Goal: Transaction & Acquisition: Purchase product/service

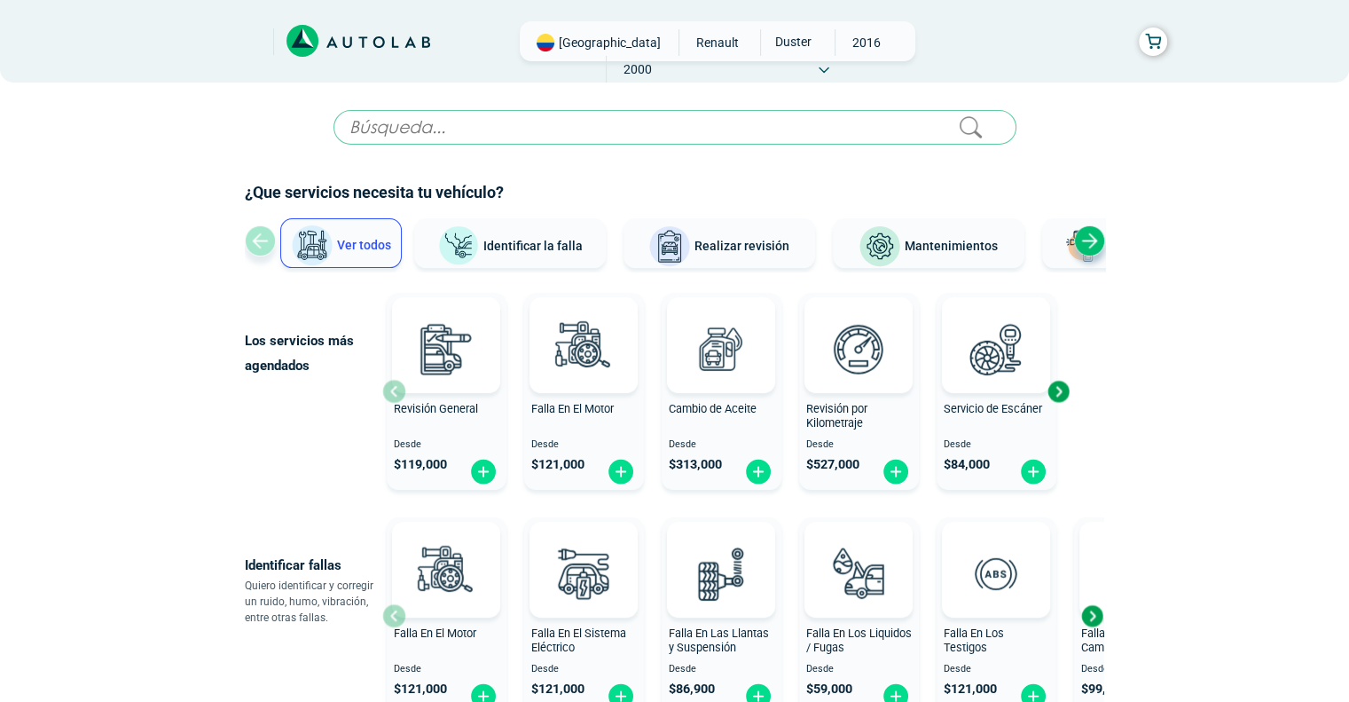
click at [465, 126] on input "text" at bounding box center [675, 127] width 683 height 35
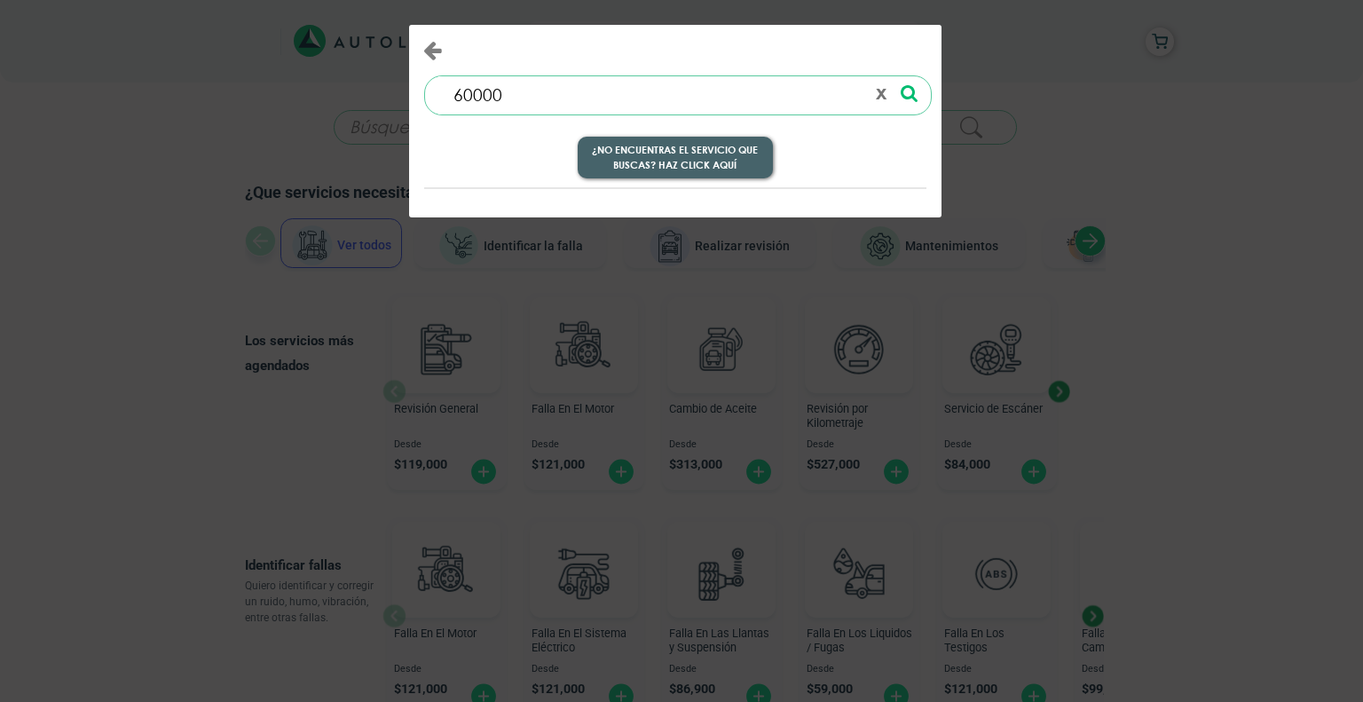
type input "60000"
click at [699, 152] on button "¿No encuentras el servicio que buscas? Haz click aquí" at bounding box center [675, 158] width 195 height 43
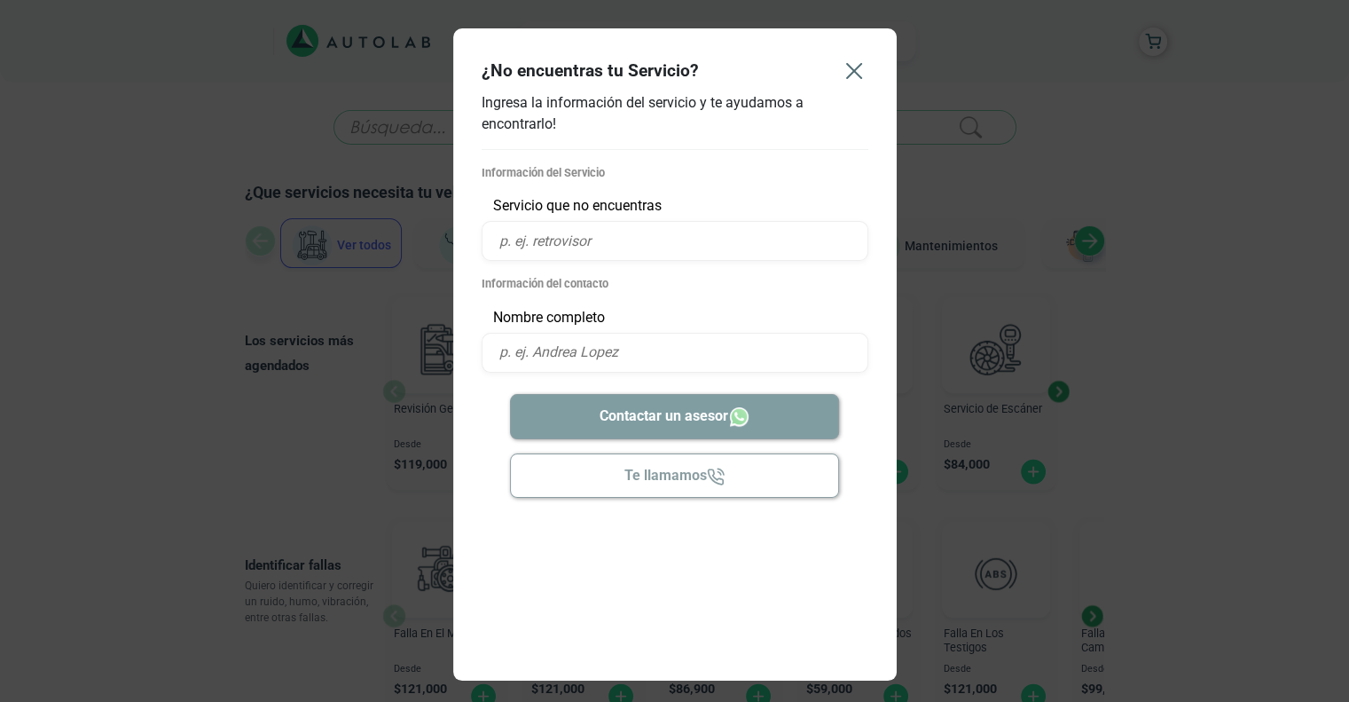
click at [855, 67] on icon "Close" at bounding box center [854, 71] width 28 height 28
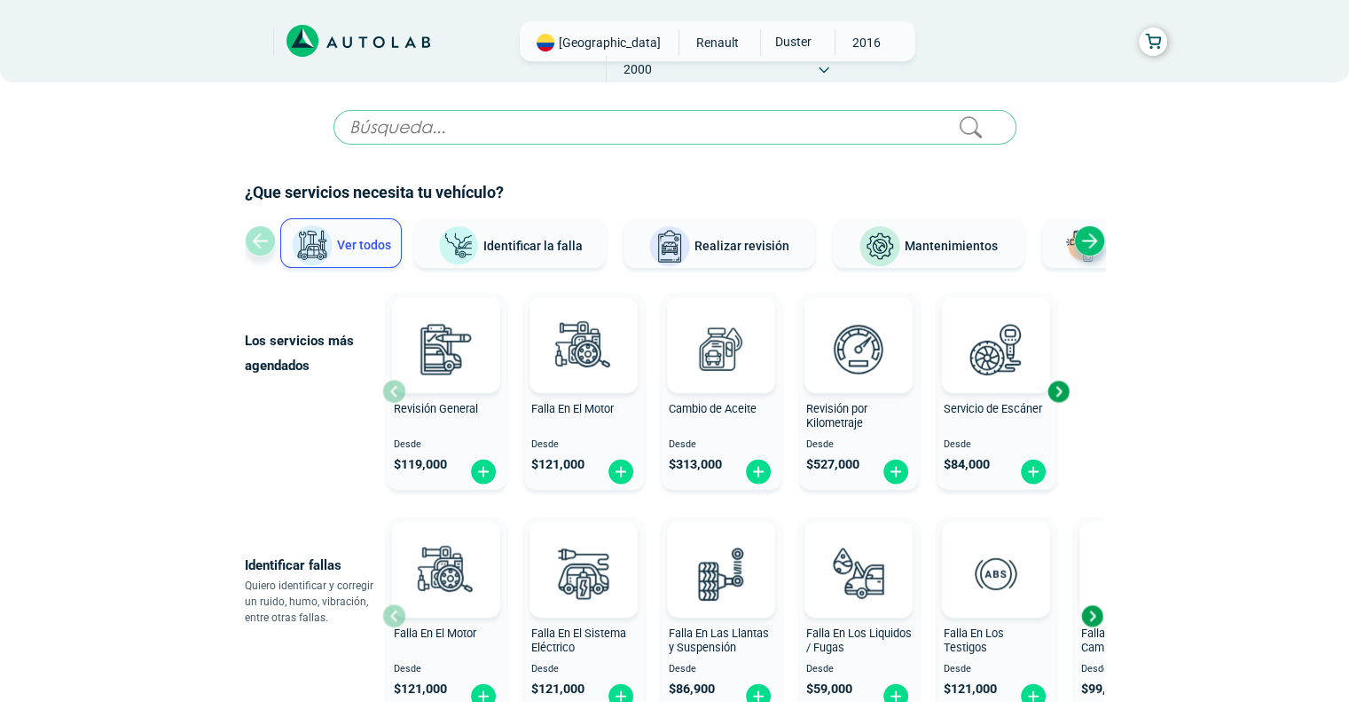
click at [1085, 242] on div "Next slide" at bounding box center [1089, 240] width 31 height 31
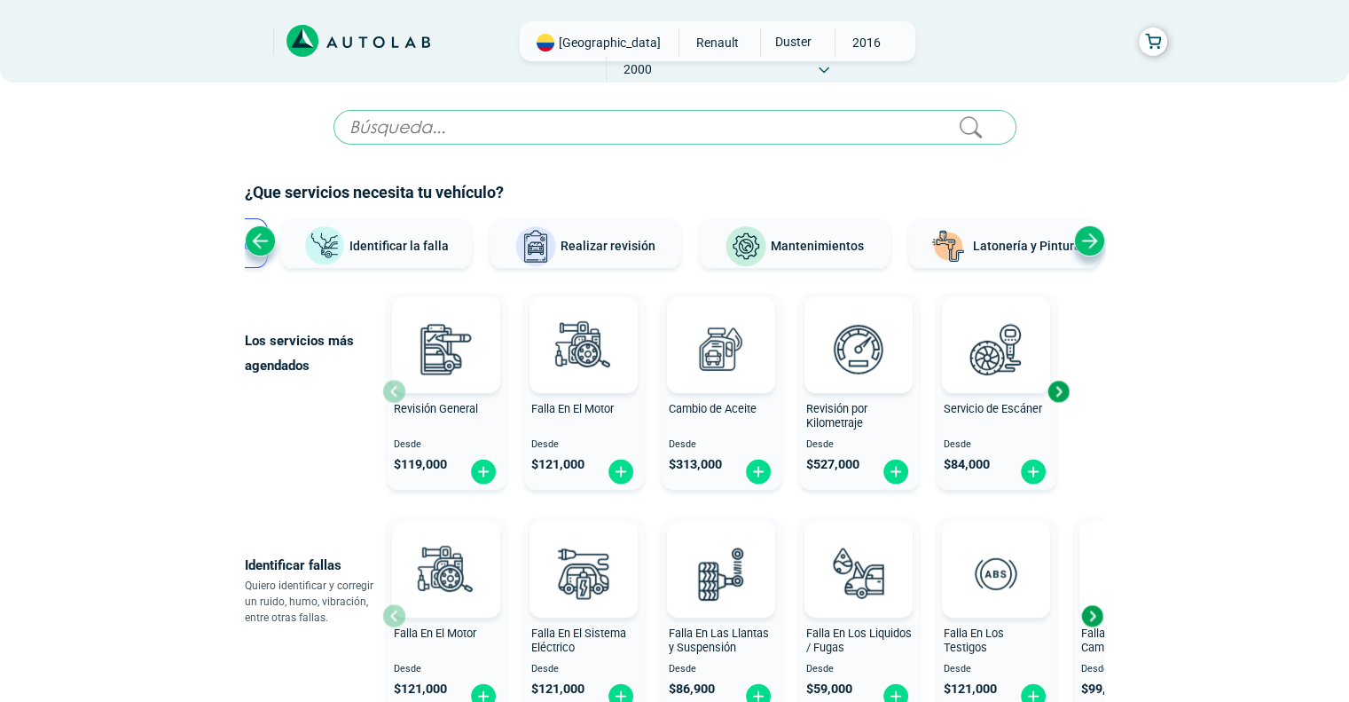
click at [1085, 242] on div "Next slide" at bounding box center [1089, 240] width 31 height 31
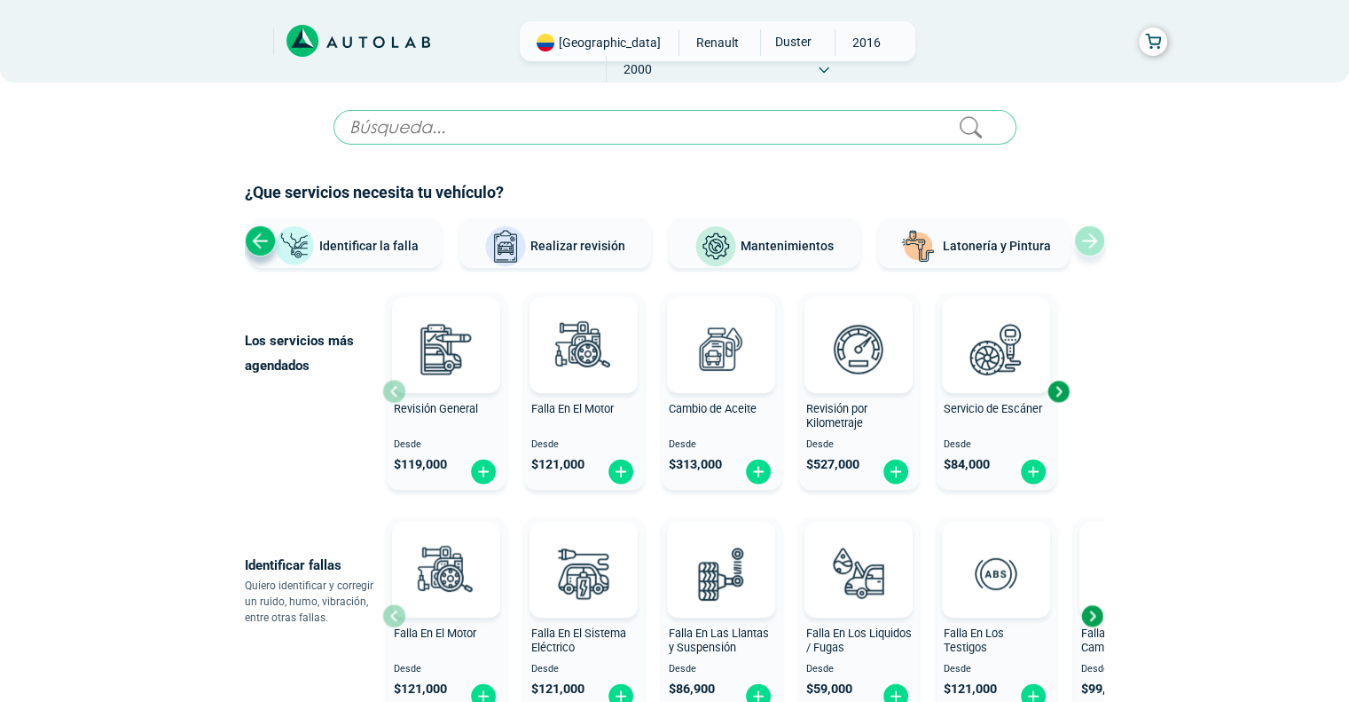
click at [773, 240] on span "Mantenimientos" at bounding box center [787, 246] width 93 height 14
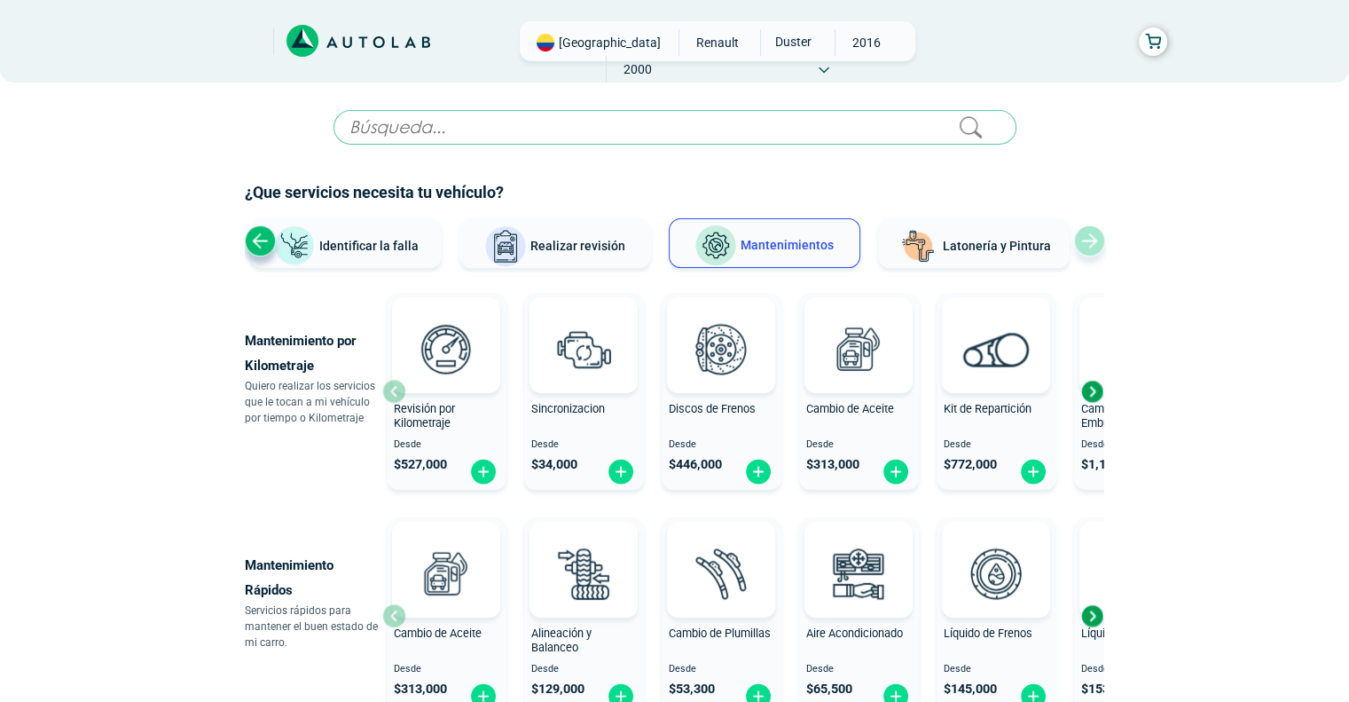
click at [1086, 393] on div "Next slide" at bounding box center [1092, 391] width 27 height 27
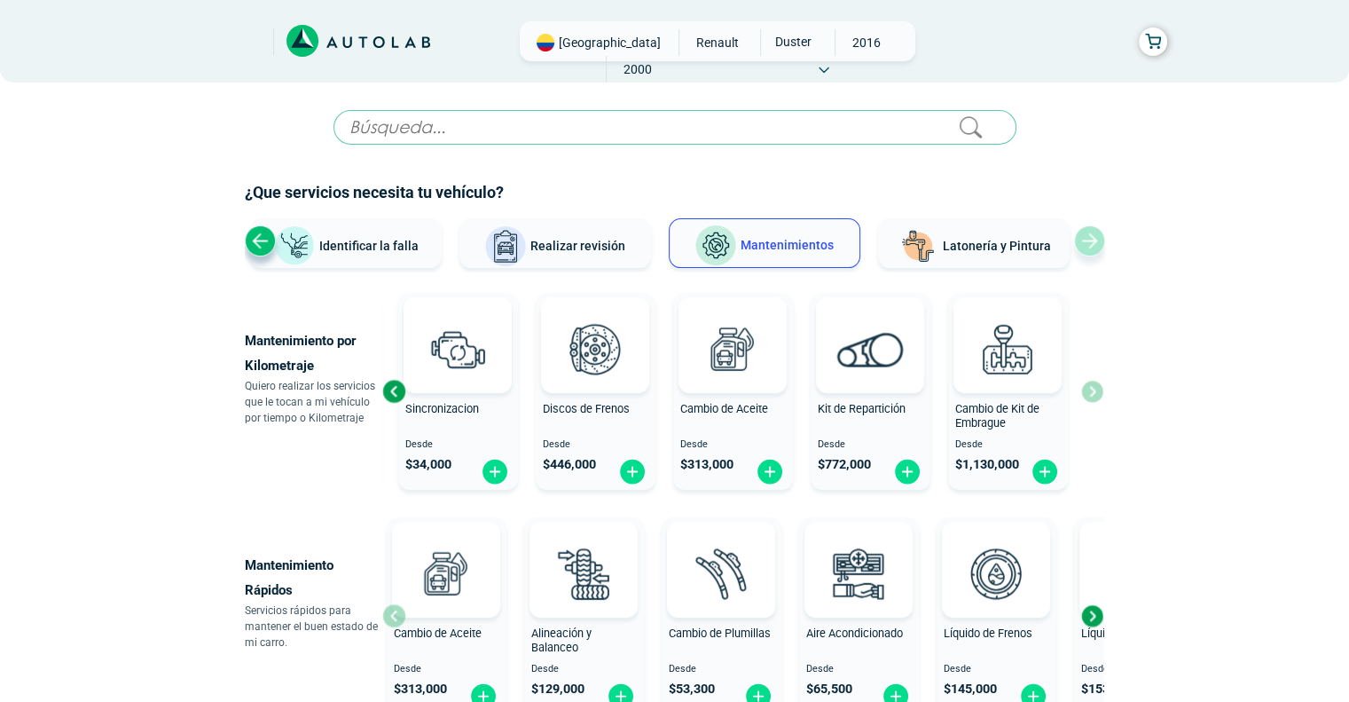
click at [1086, 393] on div "Revisión por Kilometraje Desde $ 527,000 Sincronizacion Desde $ 34,000 Discos d…" at bounding box center [742, 391] width 721 height 211
click at [569, 248] on span "Realizar revisión" at bounding box center [577, 246] width 95 height 14
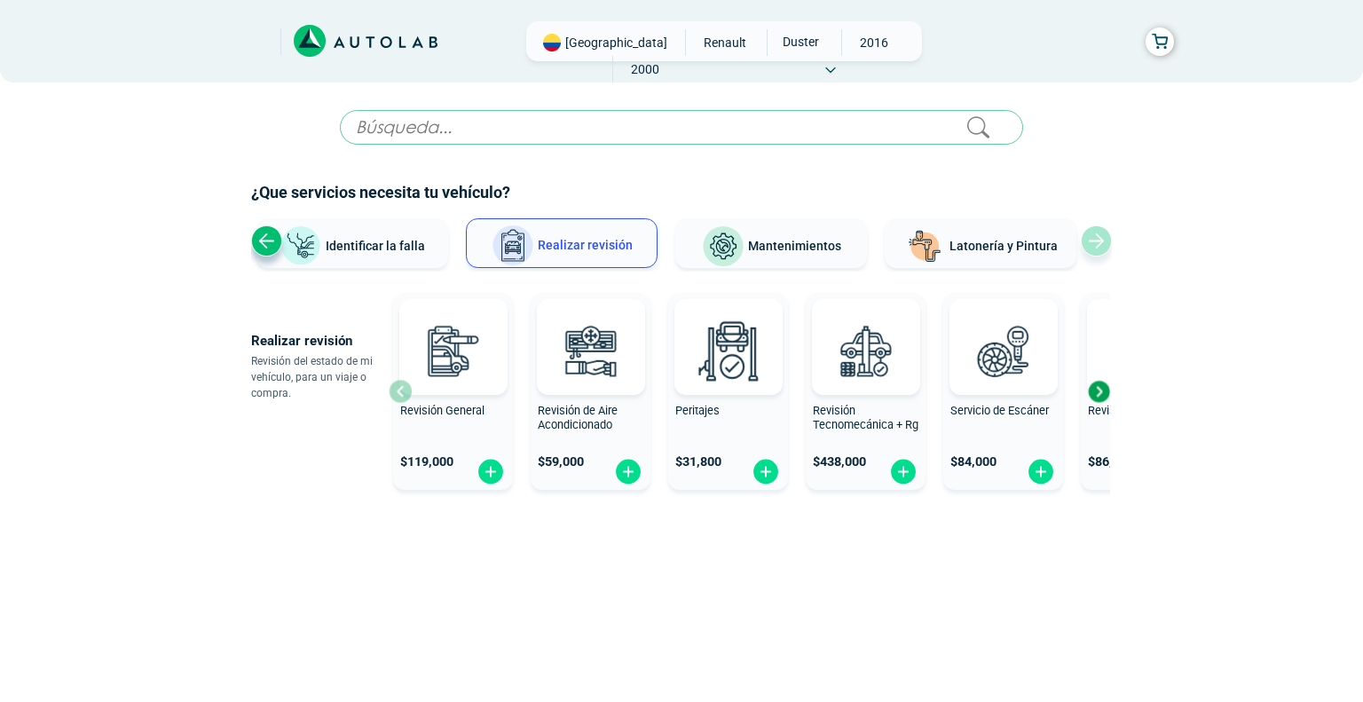
click at [1093, 394] on div "Next slide" at bounding box center [1098, 391] width 27 height 27
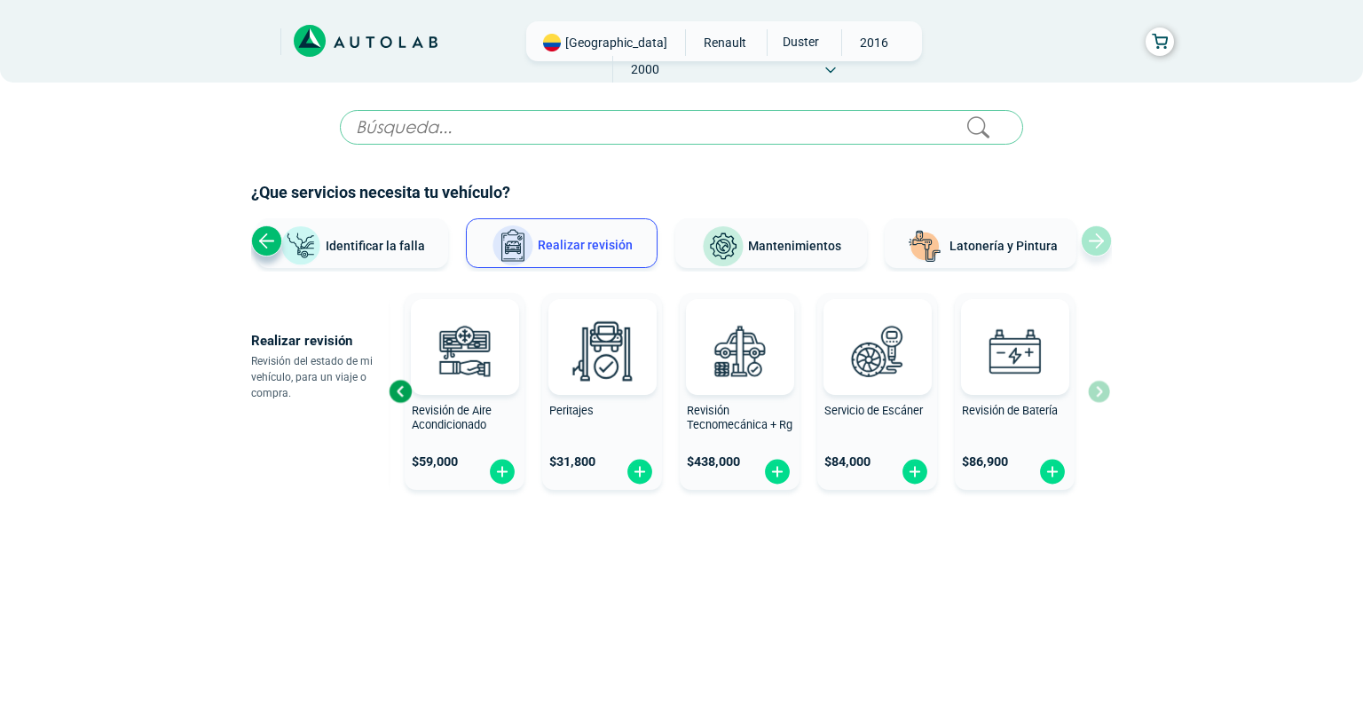
click at [1093, 393] on div "Revisión General $ 119,000 Revisión de Aire Acondicionado $ 59,000 Peritajes $ …" at bounding box center [749, 391] width 721 height 211
click at [355, 248] on span "Identificar la falla" at bounding box center [375, 245] width 99 height 14
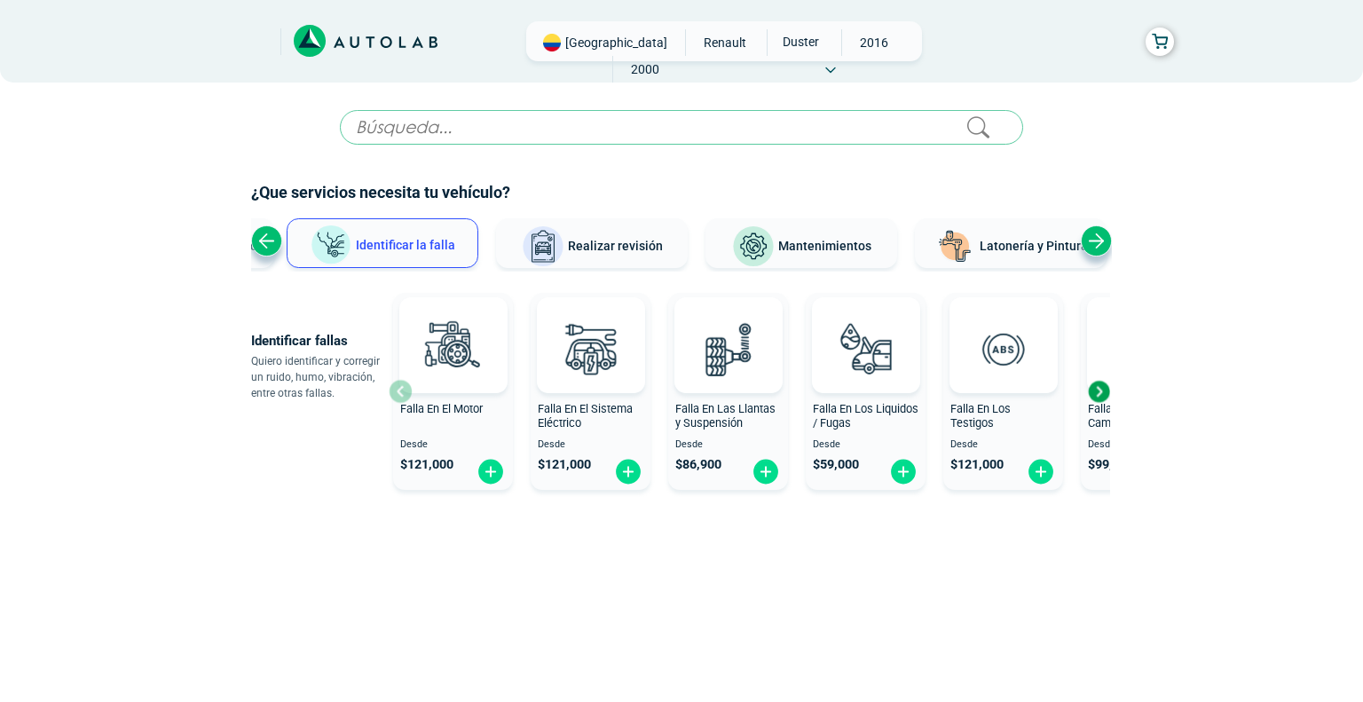
click at [1103, 395] on div "Next slide" at bounding box center [1098, 391] width 27 height 27
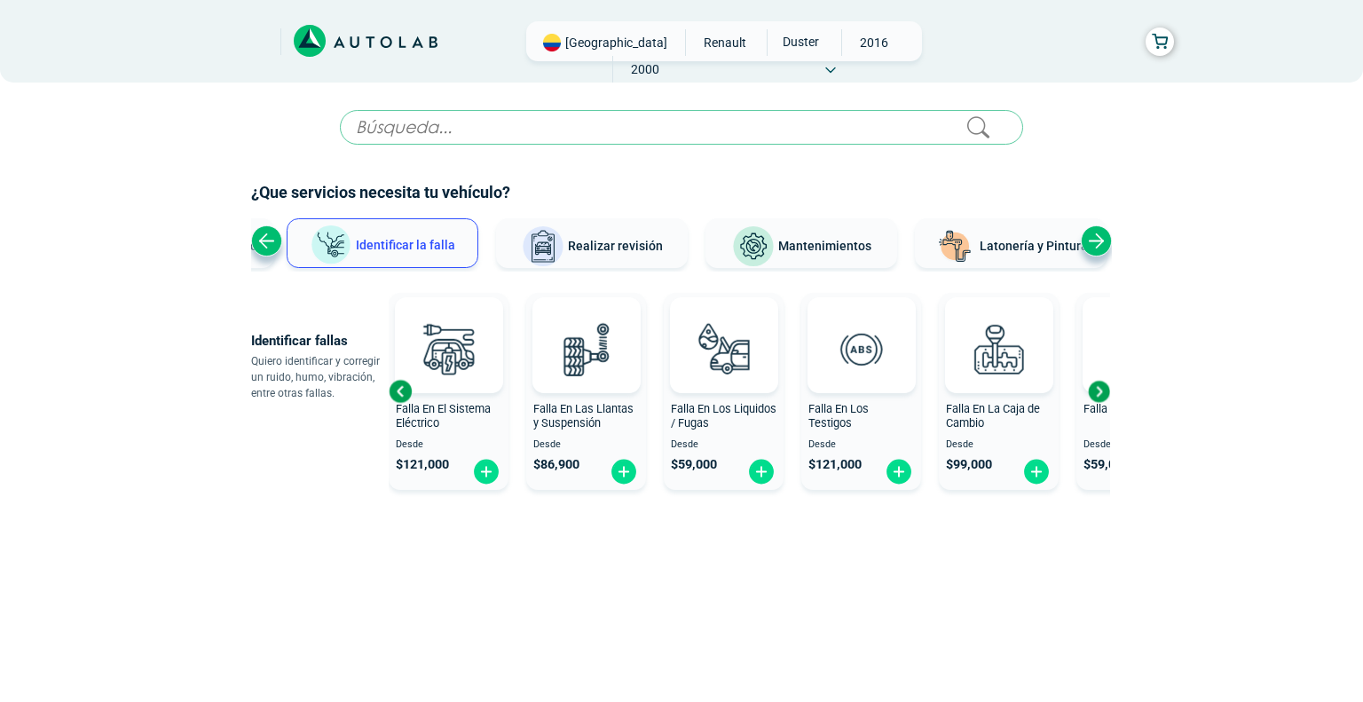
click at [1103, 395] on div "Next slide" at bounding box center [1098, 391] width 27 height 27
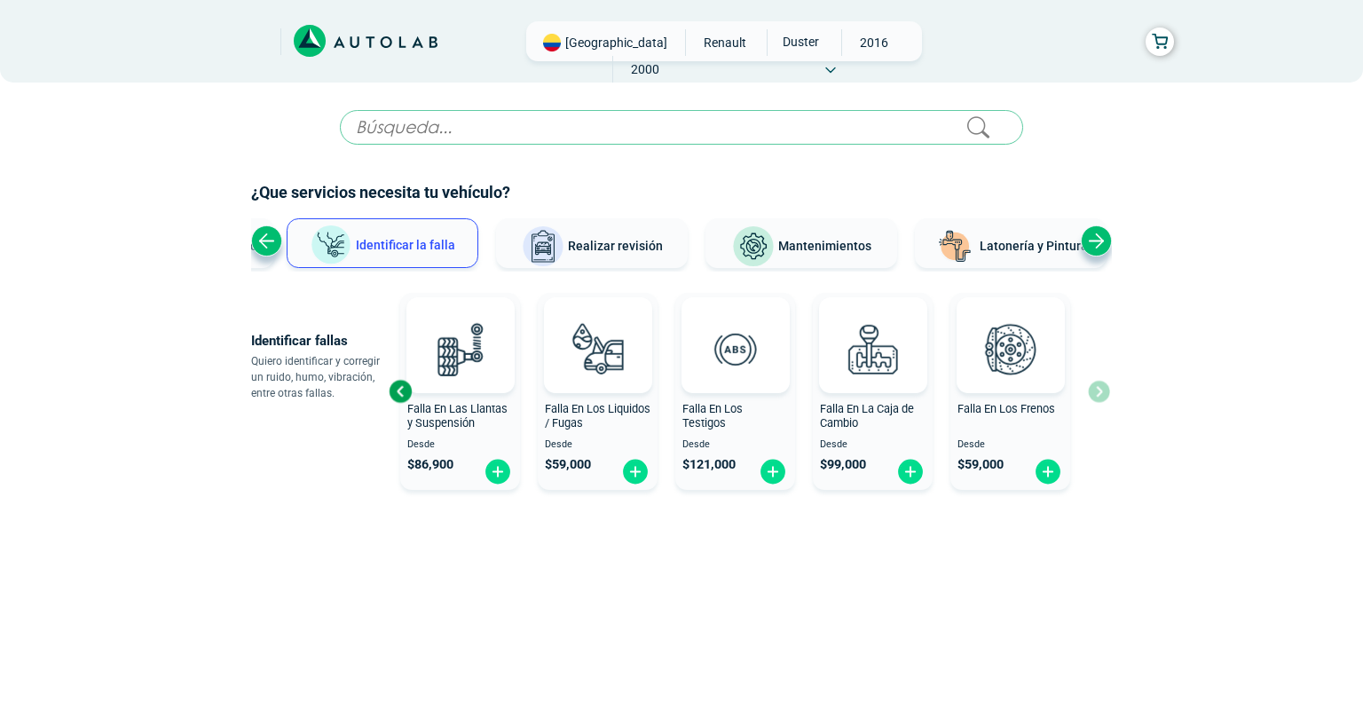
click at [1103, 395] on div "Falla En El Motor Desde $ 121,000 Falla En El Sistema Eléctrico Desde $ 121,000…" at bounding box center [749, 391] width 721 height 211
click at [1029, 248] on span "Latonería y Pintura" at bounding box center [1033, 246] width 108 height 14
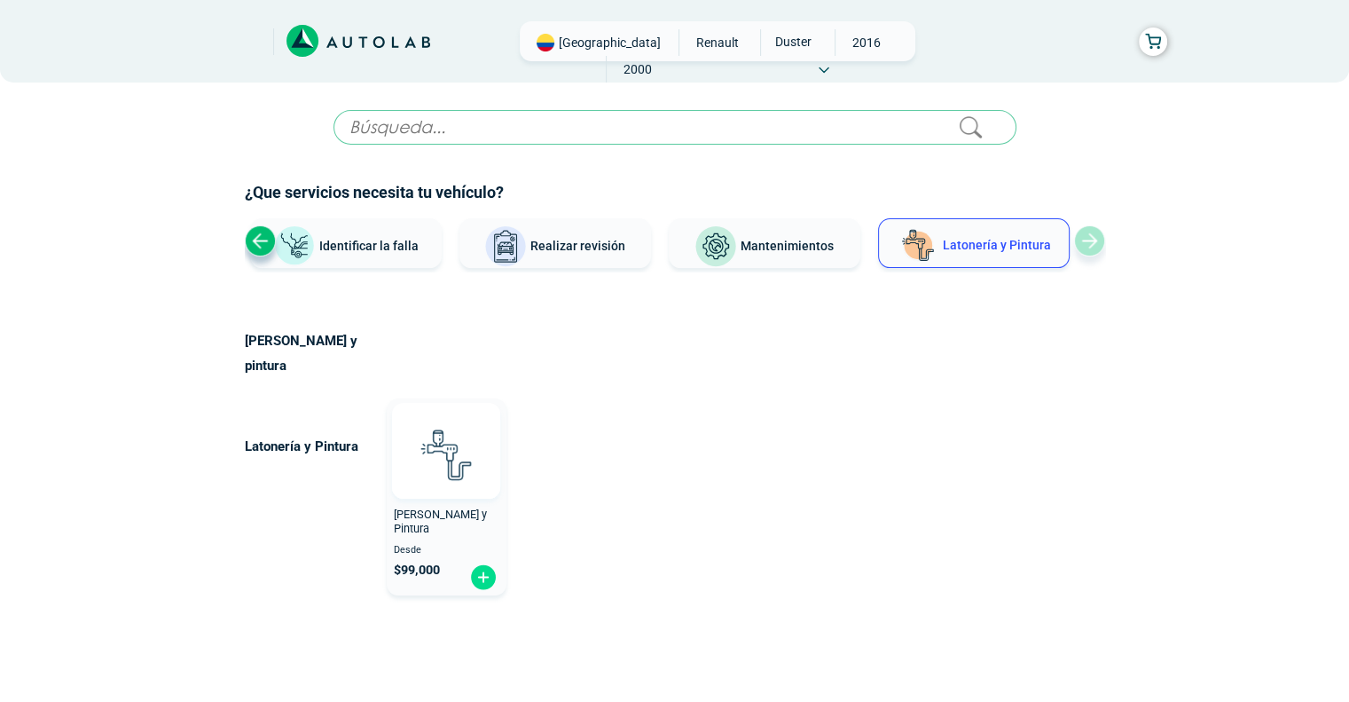
click at [428, 442] on img at bounding box center [446, 454] width 78 height 78
click at [596, 248] on span "Realizar revisión" at bounding box center [577, 246] width 95 height 14
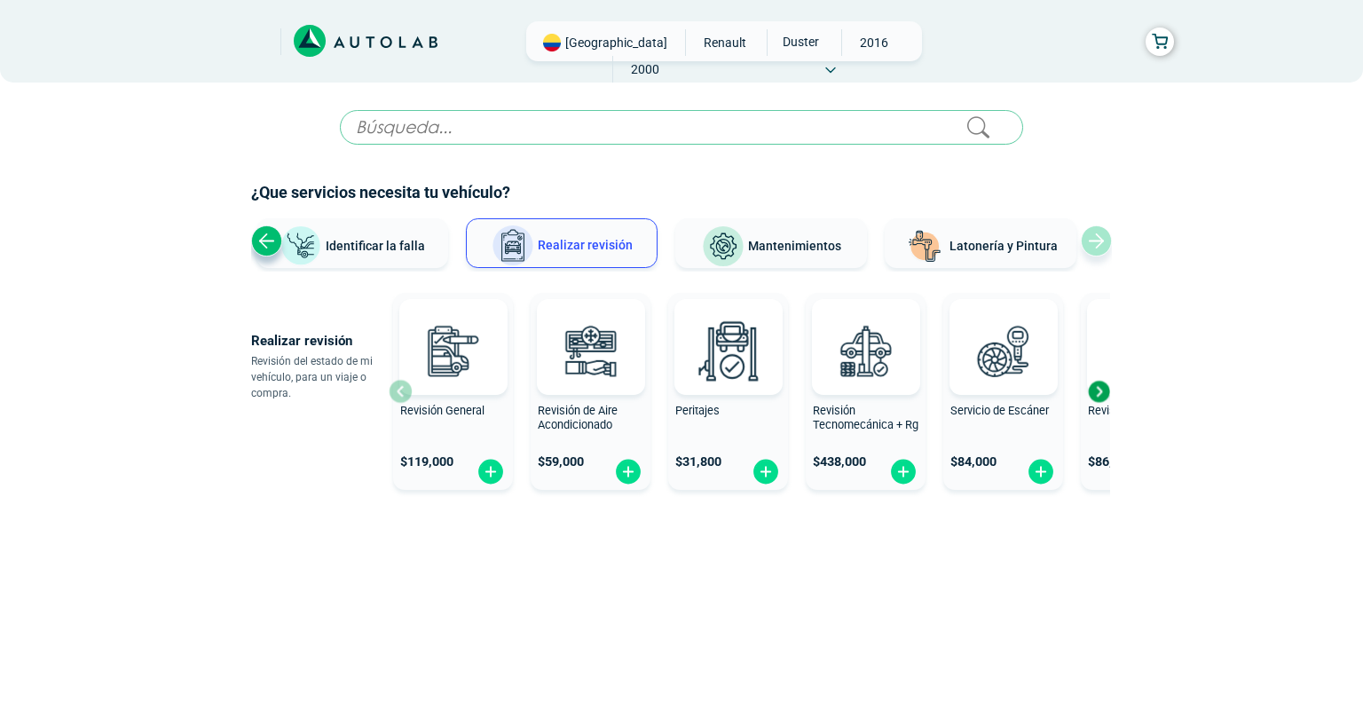
click at [1105, 389] on div "Next slide" at bounding box center [1098, 391] width 27 height 27
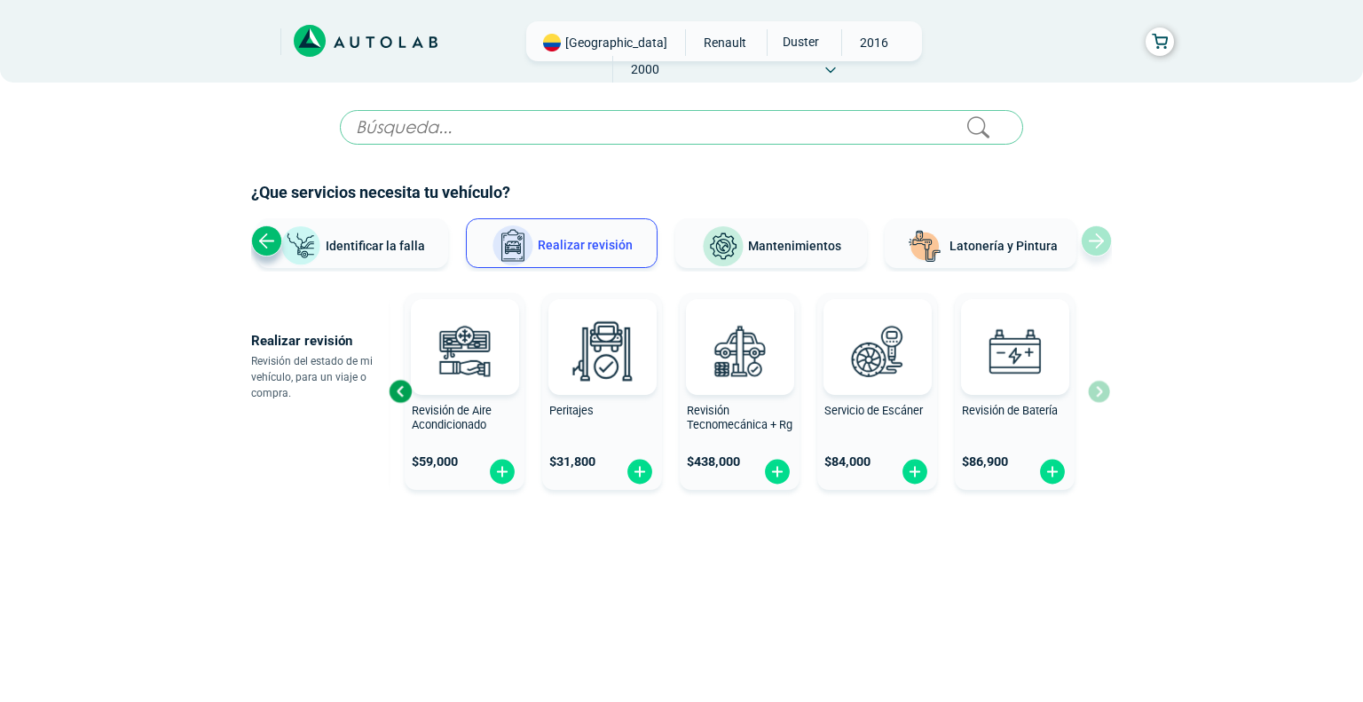
click at [1100, 388] on div "Revisión General $ 119,000 Revisión de Aire Acondicionado $ 59,000 Peritajes $ …" at bounding box center [749, 391] width 721 height 211
click at [401, 386] on div "Previous slide" at bounding box center [400, 391] width 27 height 27
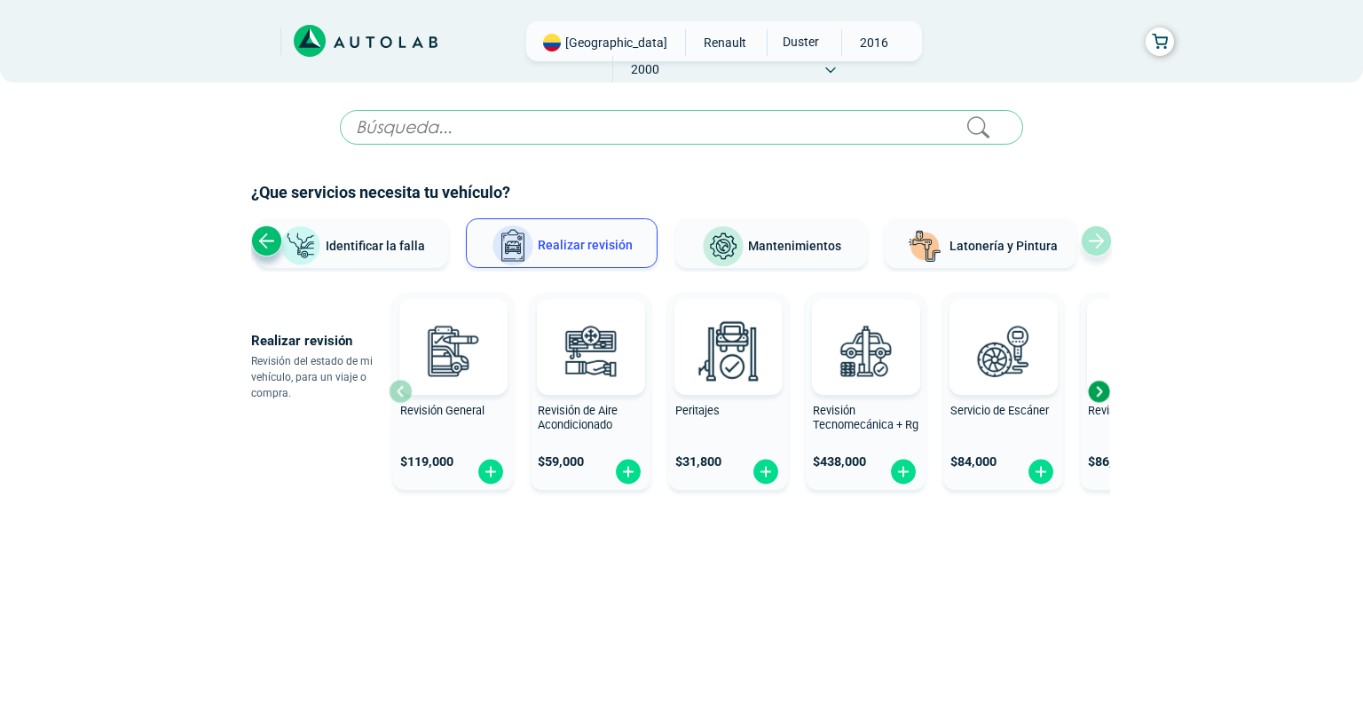
click at [401, 386] on div at bounding box center [453, 347] width 108 height 96
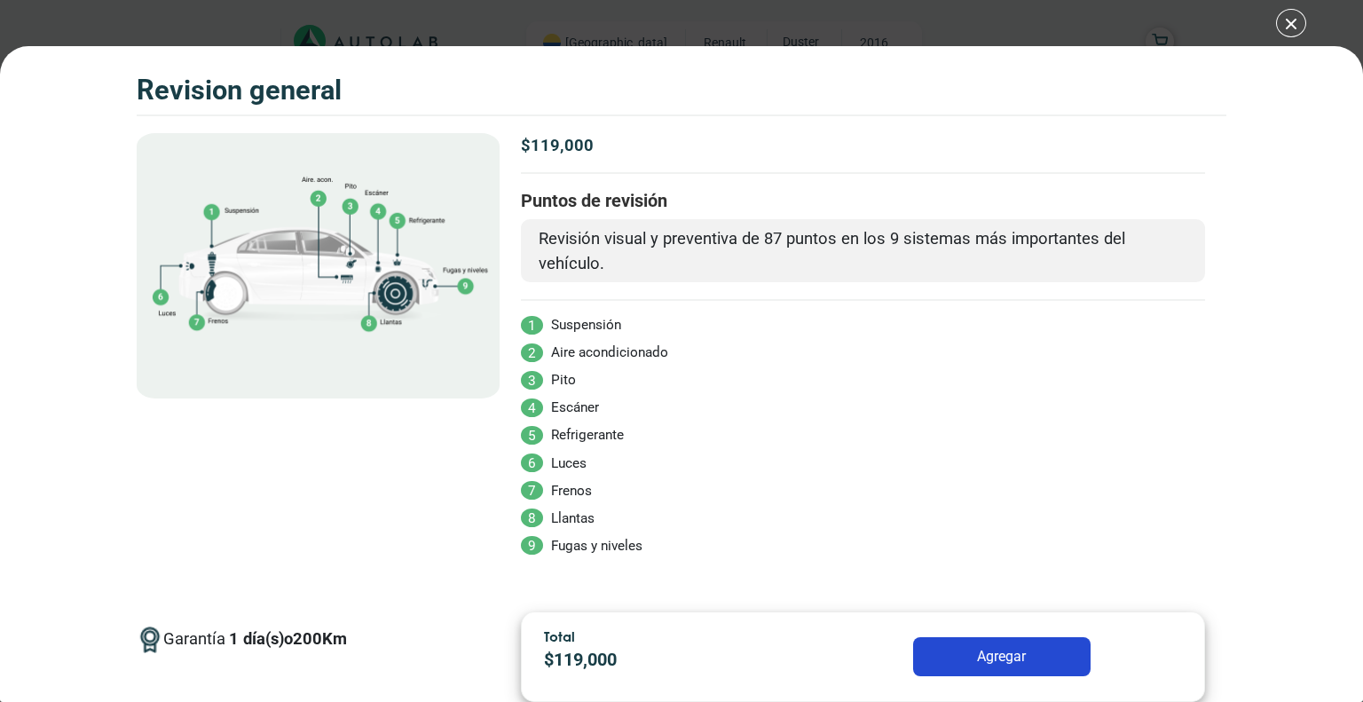
click at [401, 386] on div at bounding box center [319, 365] width 364 height 465
click at [1291, 24] on div "Volkswagen Crossfox 2018 REVISION GENERAL $ 119,000 1 200" at bounding box center [681, 351] width 1363 height 702
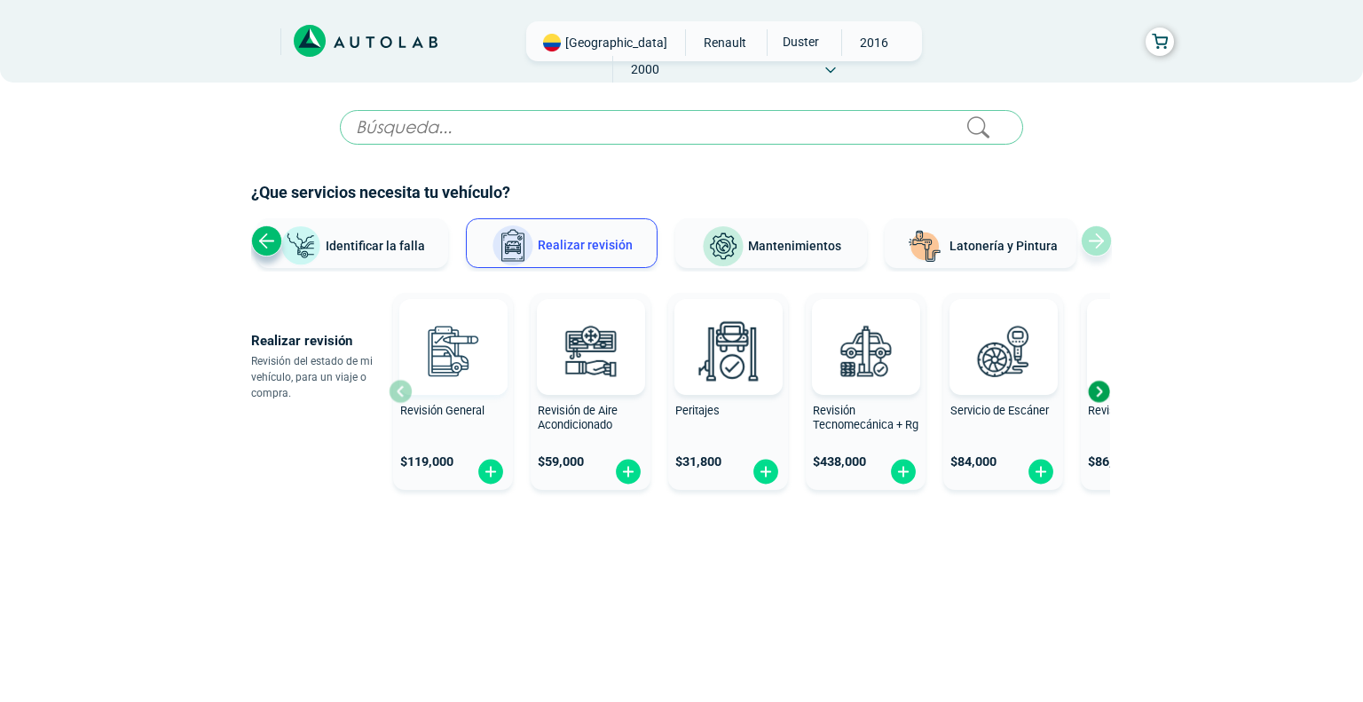
click at [401, 390] on div at bounding box center [453, 347] width 108 height 96
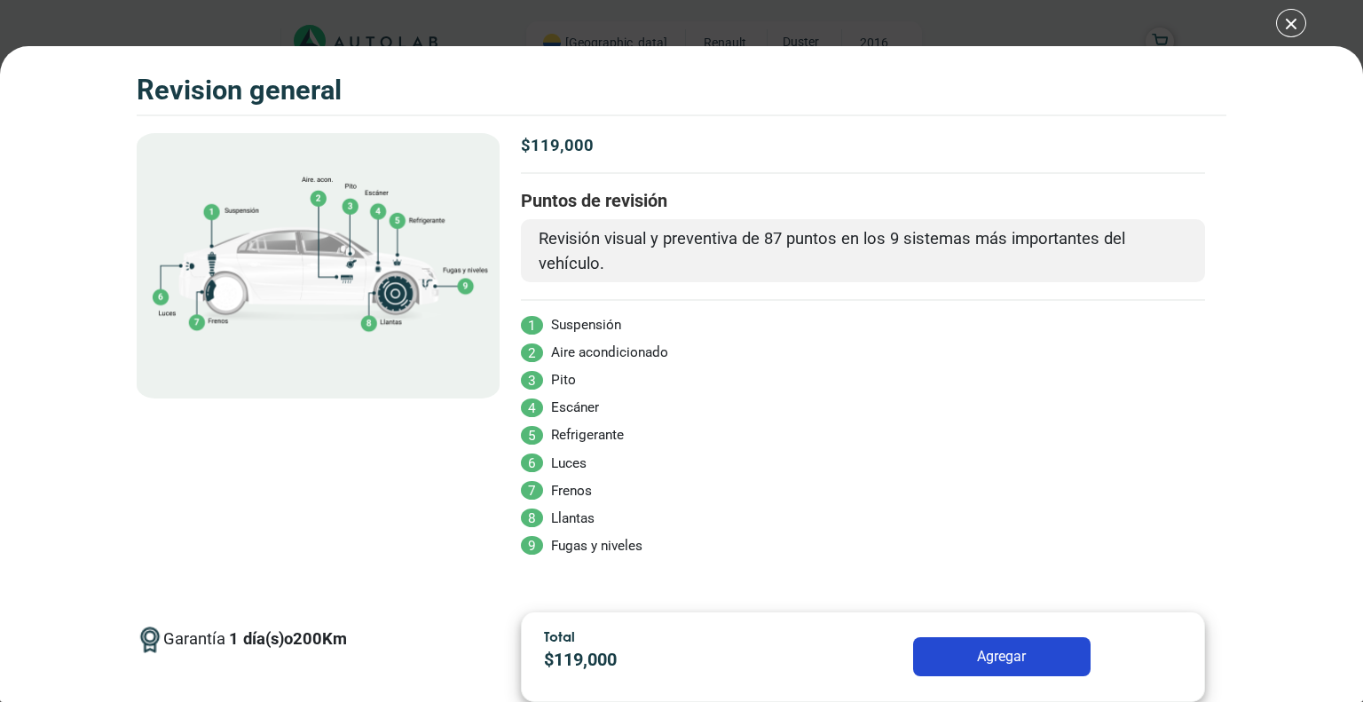
click at [1292, 20] on div "Volkswagen Crossfox 2018 REVISION GENERAL $ 119,000 1 200" at bounding box center [681, 351] width 1363 height 702
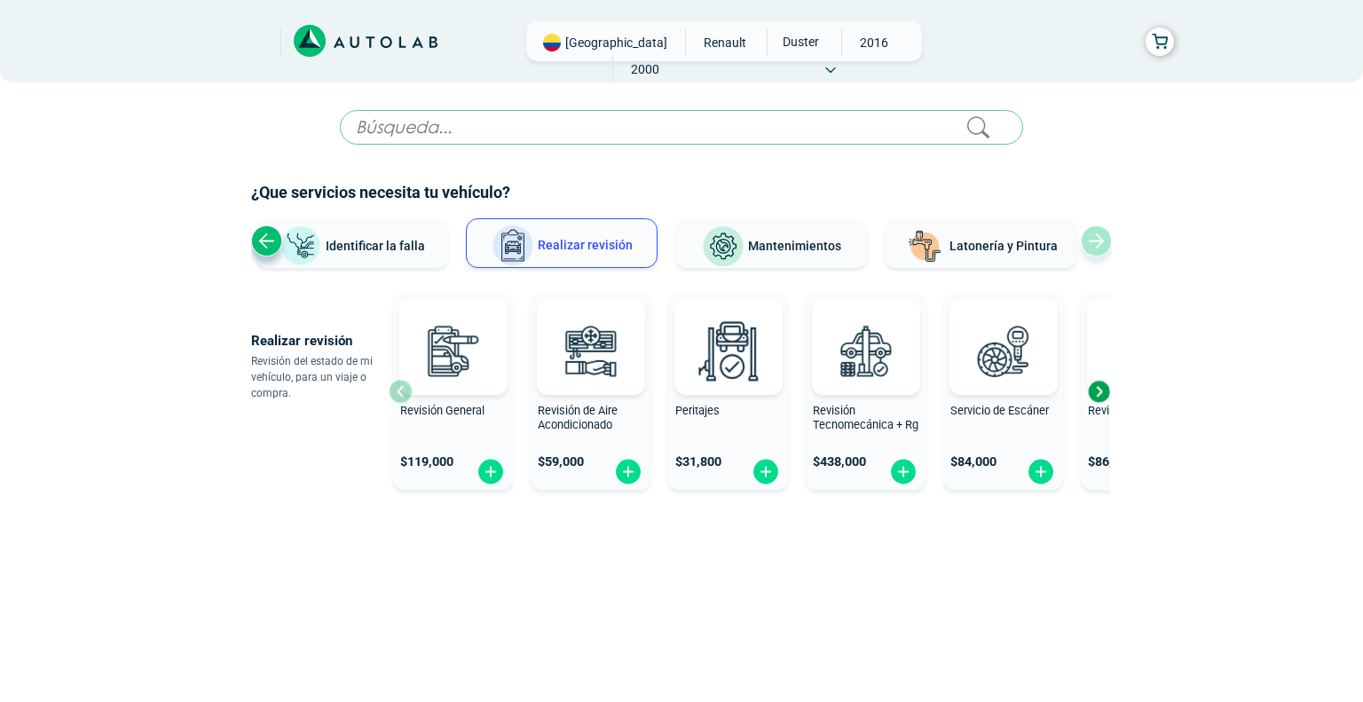
click at [869, 240] on div "Ver todos Identificar la falla Realizar revisión Mantenimientos Latonería y Pin…" at bounding box center [517, 244] width 790 height 53
click at [835, 248] on span "Mantenimientos" at bounding box center [794, 246] width 93 height 14
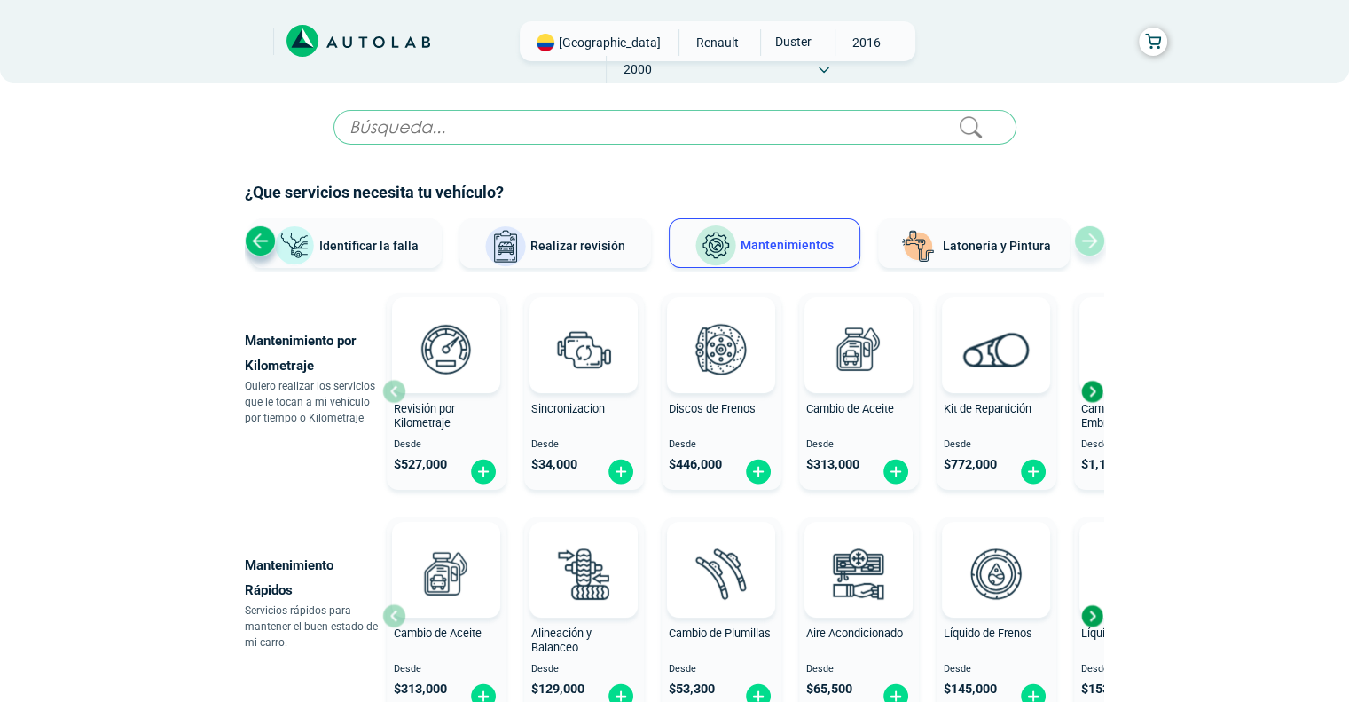
click at [1089, 386] on div "Next slide" at bounding box center [1092, 391] width 27 height 27
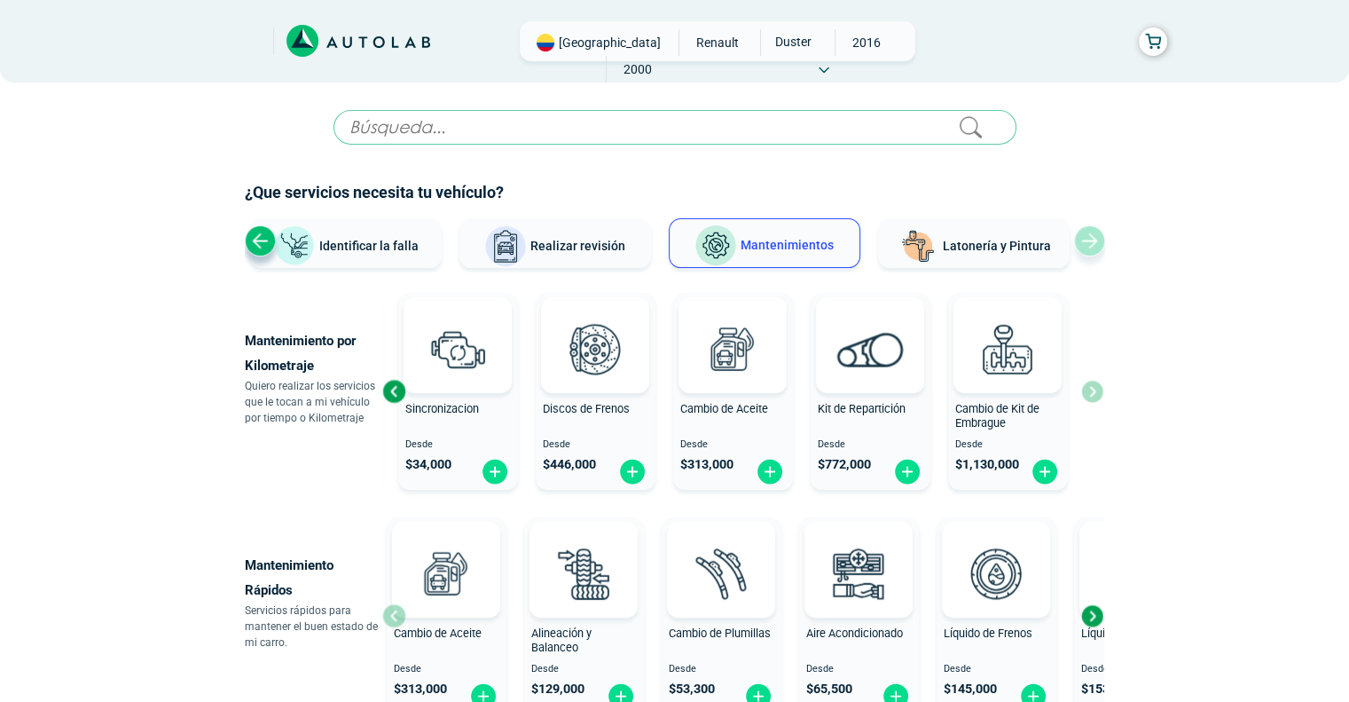
click at [1089, 385] on div "Revisión por Kilometraje Desde $ 527,000 Sincronizacion Desde $ 34,000 Discos d…" at bounding box center [742, 391] width 721 height 211
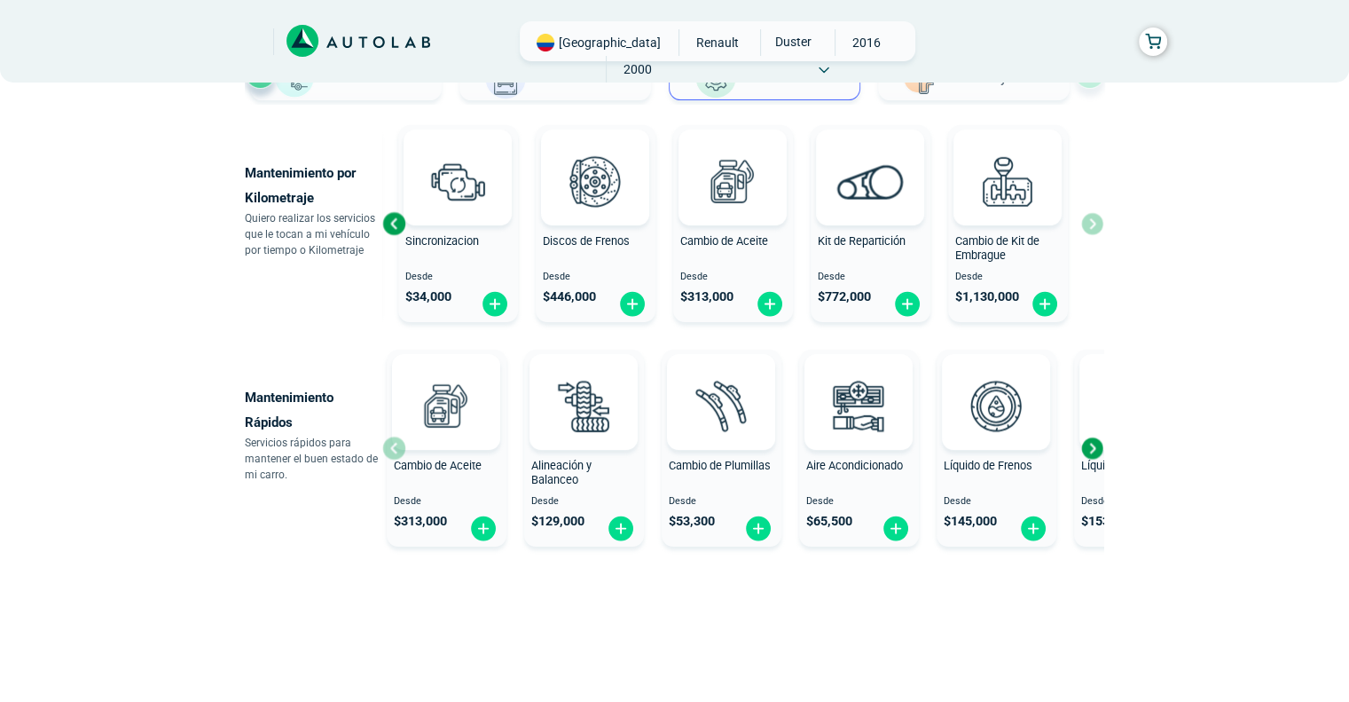
scroll to position [174, 0]
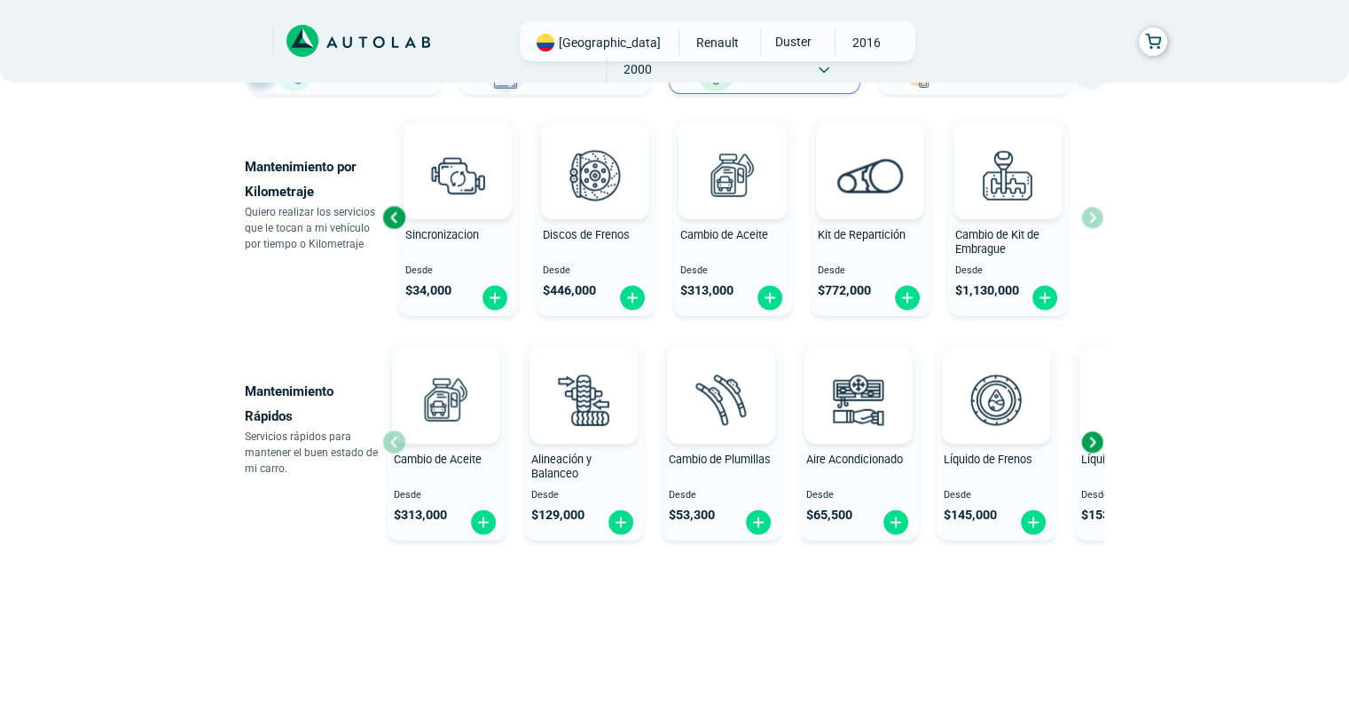
click at [1087, 440] on div "Next slide" at bounding box center [1092, 441] width 27 height 27
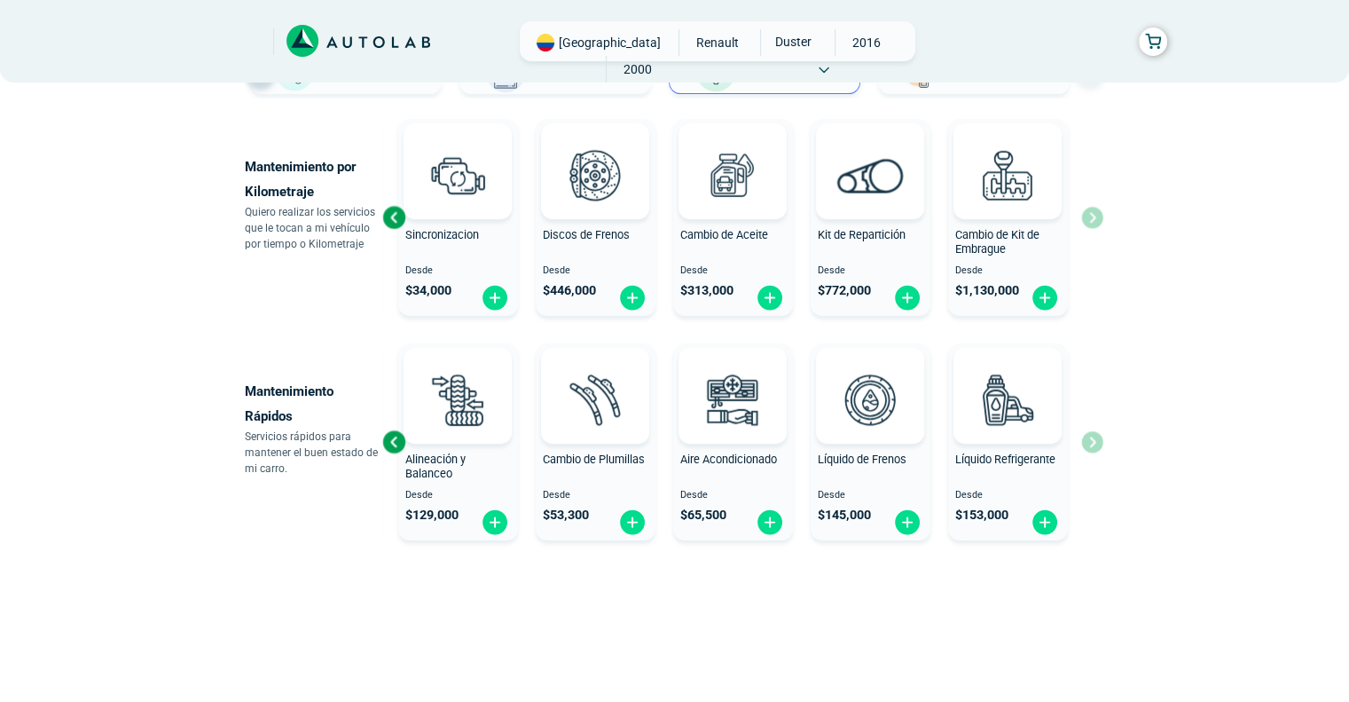
click at [1088, 440] on div "Cambio de Aceite Desde $ 313,000 Alineación y Balanceo Desde $ 129,000 Cambio d…" at bounding box center [742, 441] width 721 height 211
click at [1088, 438] on div "Cambio de Aceite Desde $ 313,000 Alineación y Balanceo Desde $ 129,000 Cambio d…" at bounding box center [742, 441] width 721 height 211
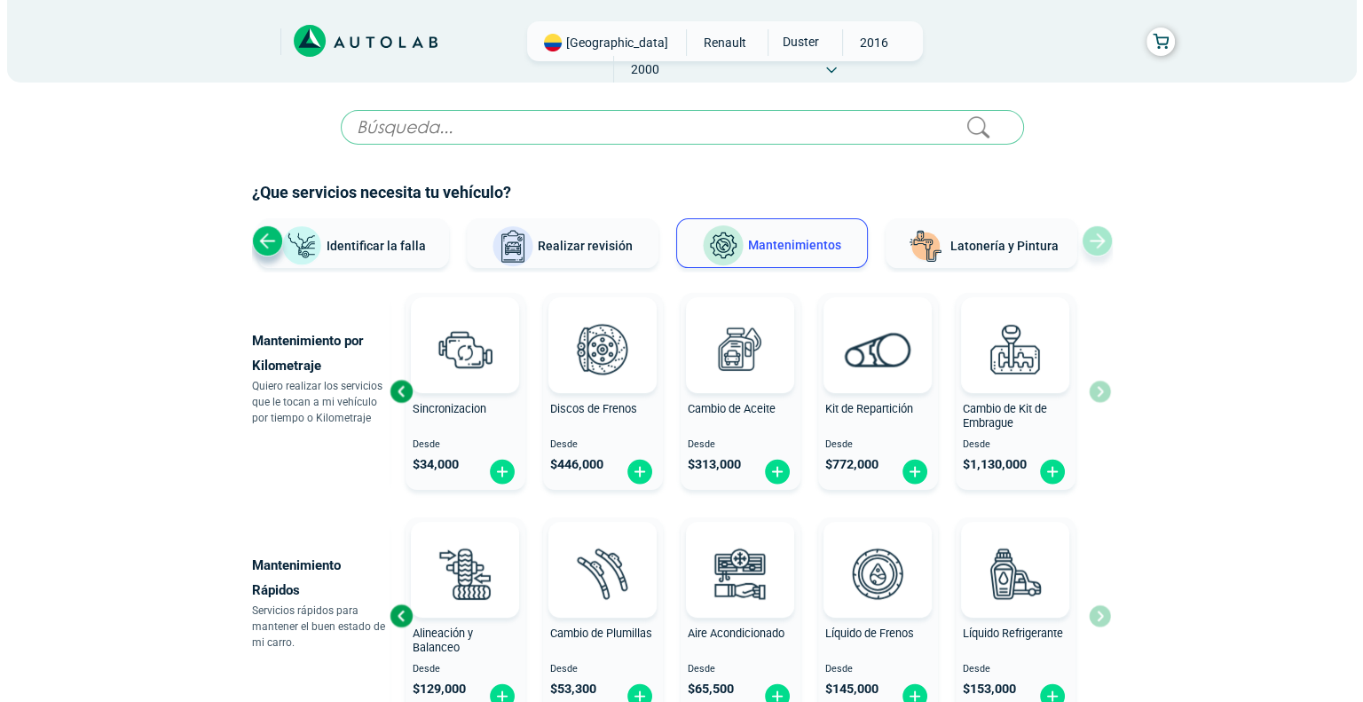
scroll to position [0, 0]
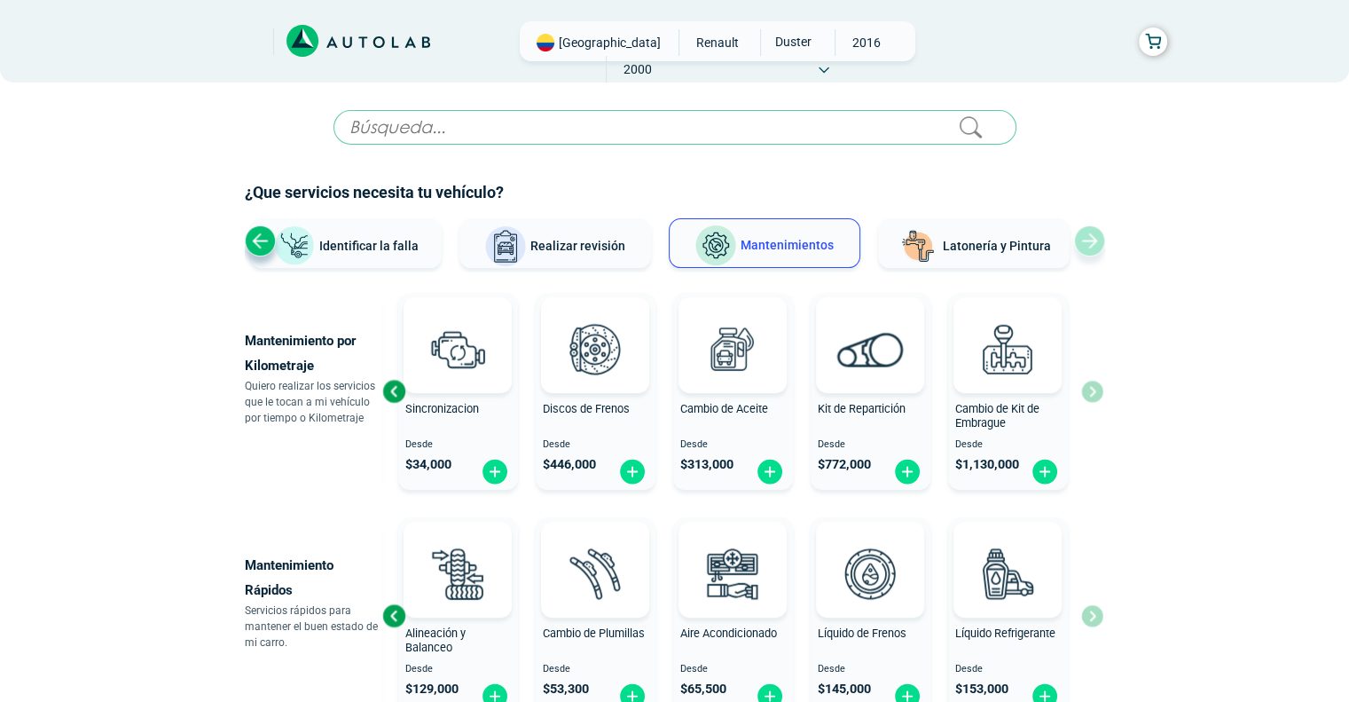
click at [576, 257] on button "Realizar revisión" at bounding box center [556, 243] width 192 height 50
